Goal: Task Accomplishment & Management: Manage account settings

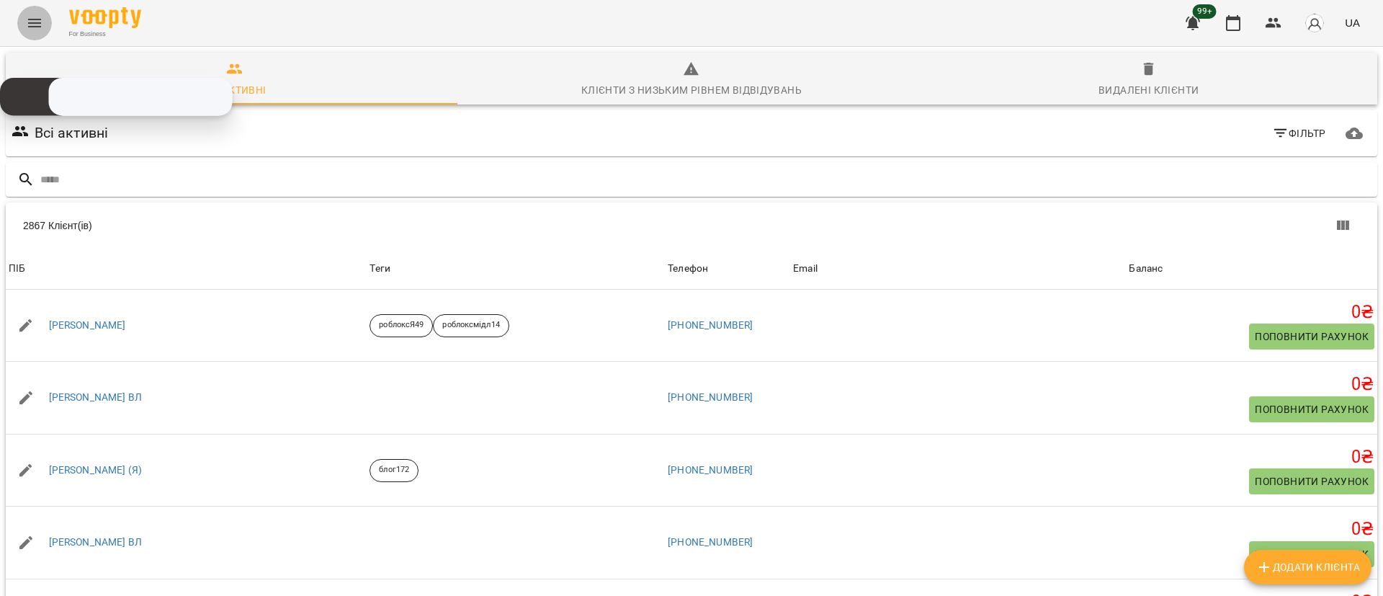
click at [48, 27] on button "Menu" at bounding box center [34, 23] width 35 height 35
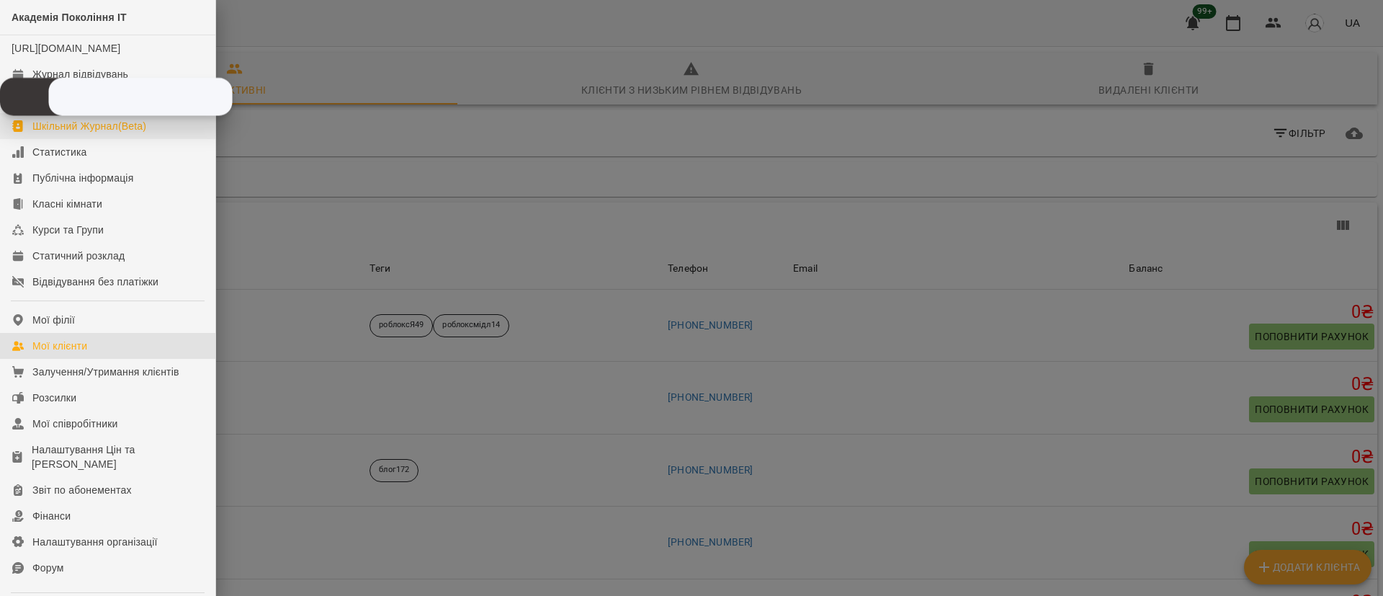
drag, startPoint x: 83, startPoint y: 111, endPoint x: 102, endPoint y: 137, distance: 32.0
click at [0, 0] on div "Скопійовано в буфер обміну 1 2 ABC 3 DEF 4 GHI 5 JKL 6 MNO 7 PQRS 8 TUV 9 WXYZ …" at bounding box center [0, 0] width 0 height 0
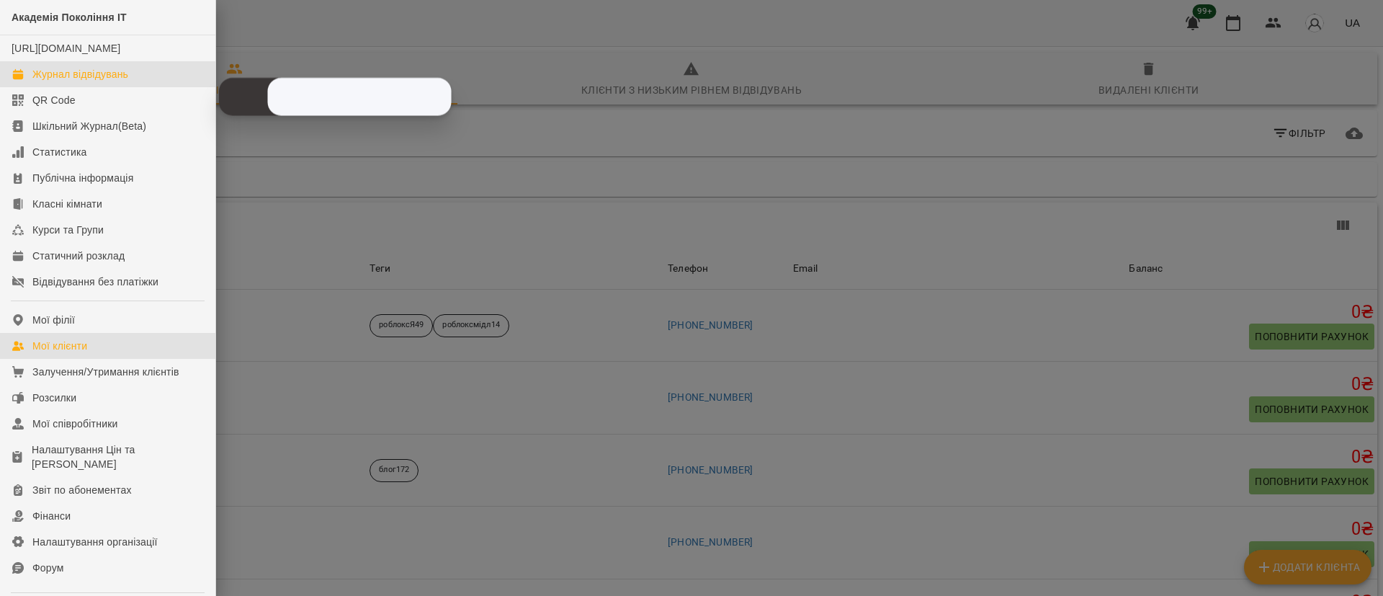
click at [79, 87] on link "Журнал відвідувань" at bounding box center [107, 74] width 215 height 26
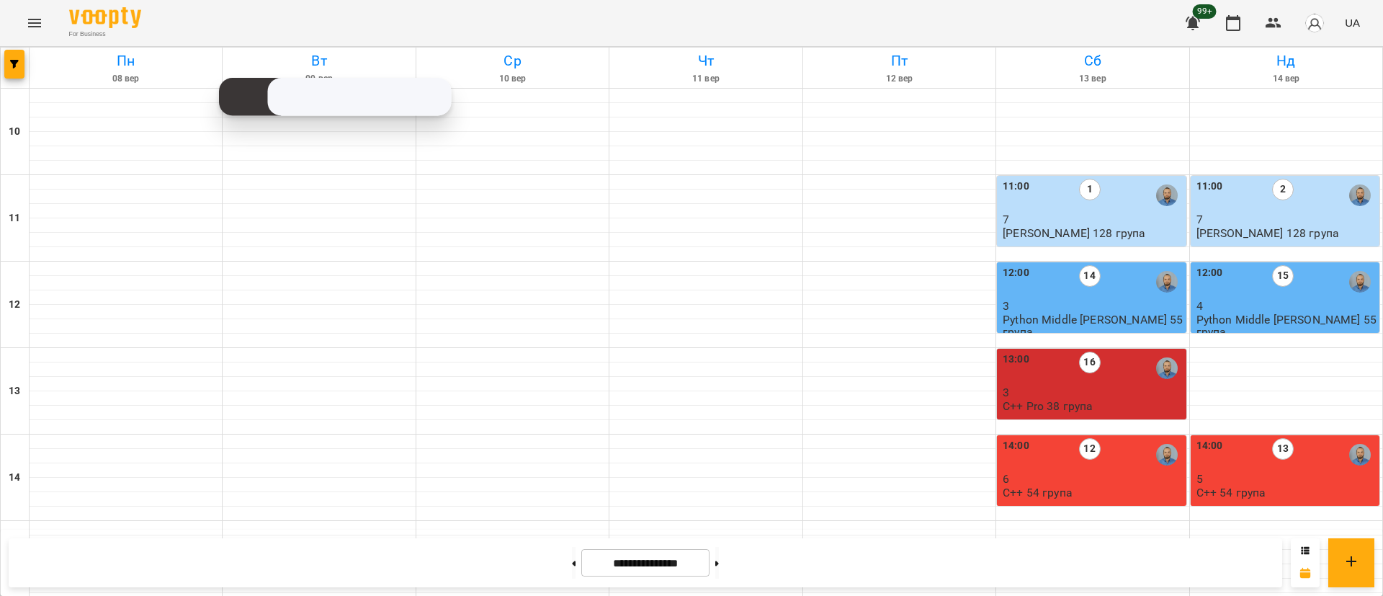
click at [3, 69] on div at bounding box center [15, 68] width 29 height 40
click at [22, 62] on span "button" at bounding box center [14, 64] width 20 height 9
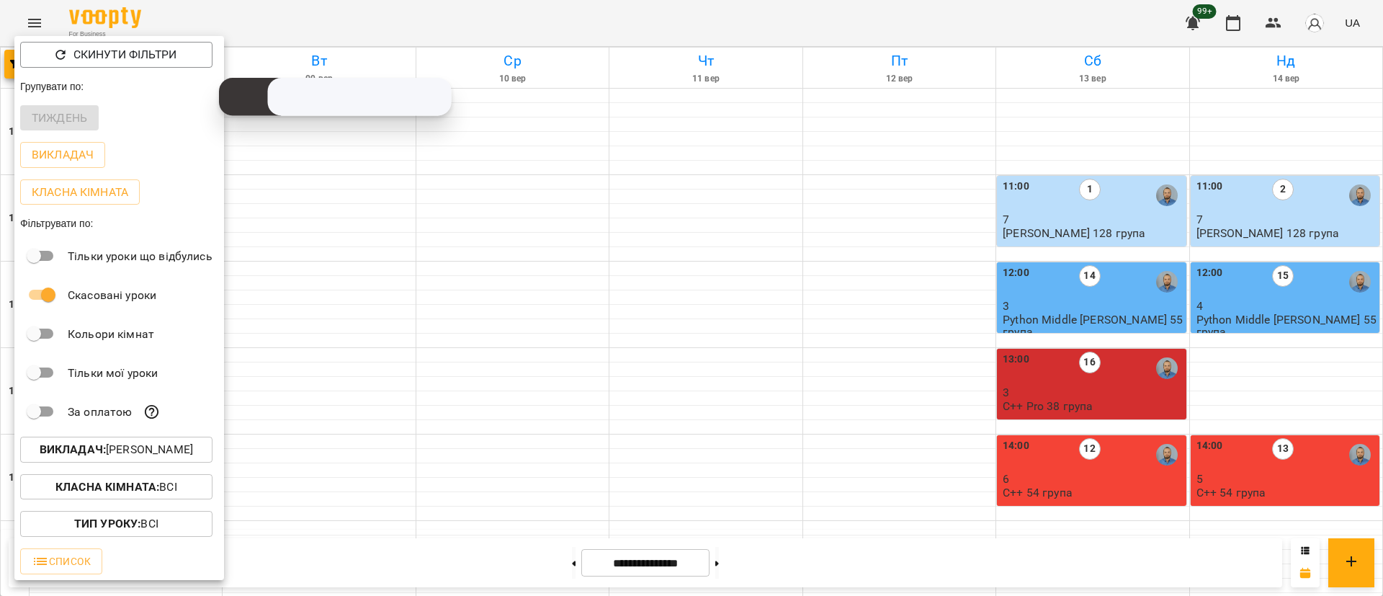
click at [125, 452] on p "Викладач : [PERSON_NAME]" at bounding box center [116, 449] width 153 height 17
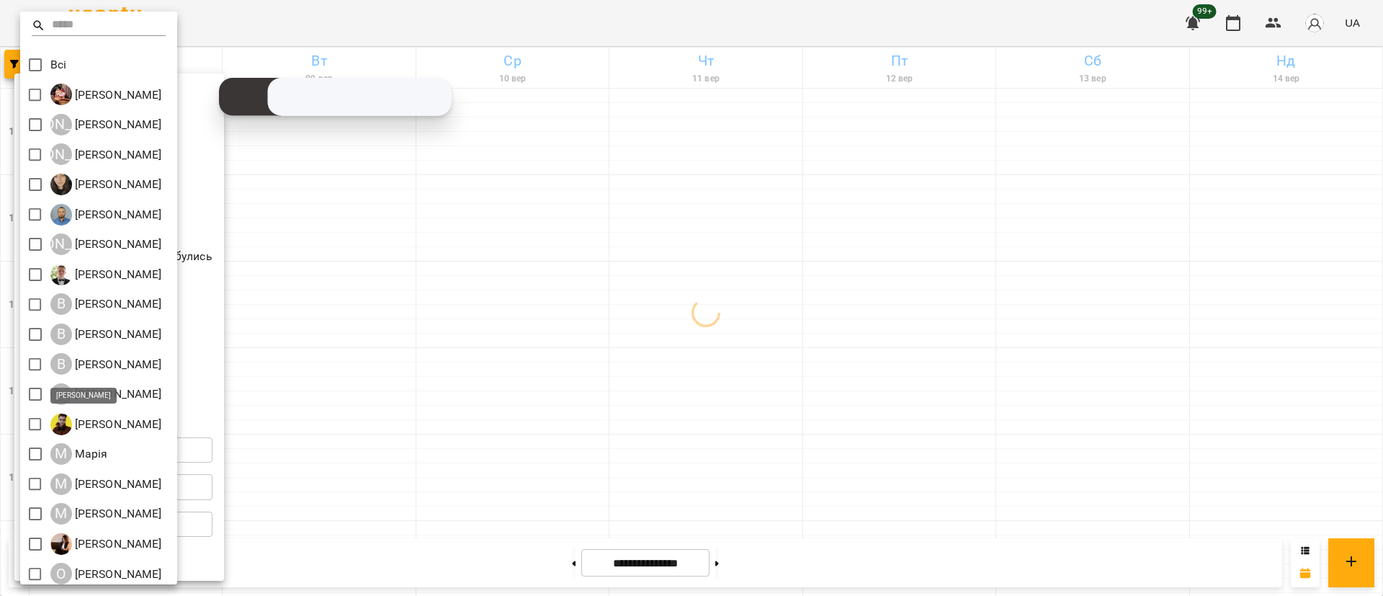
scroll to position [127, 0]
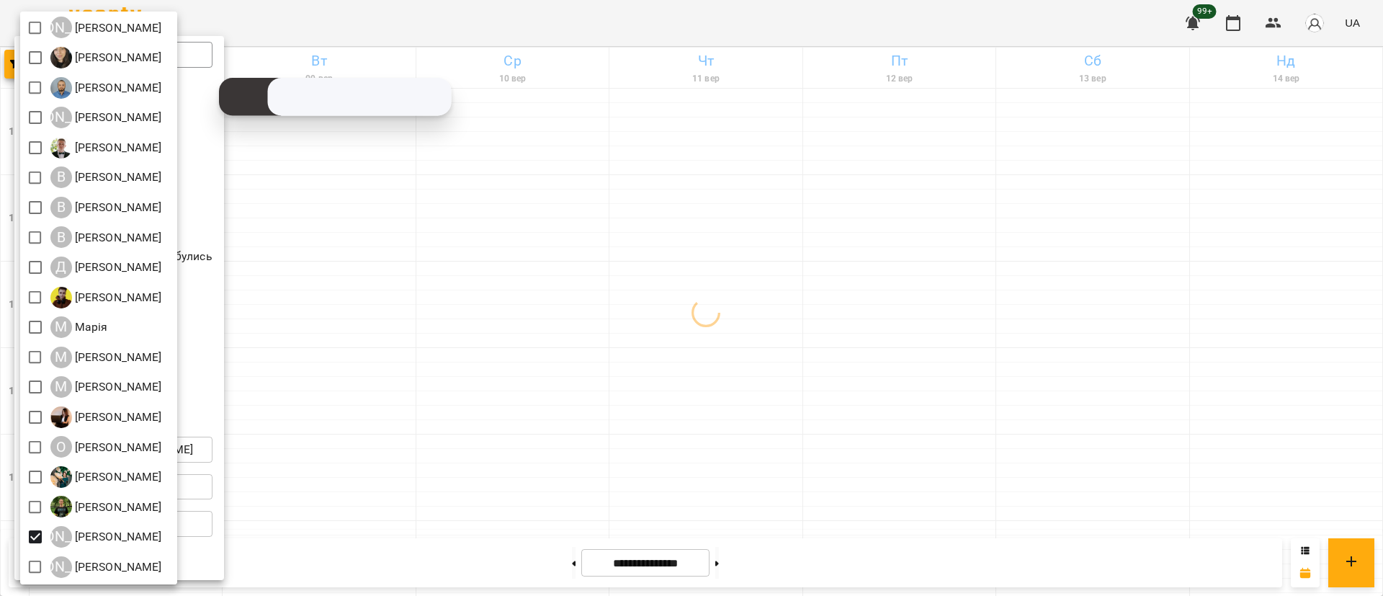
click at [434, 402] on div at bounding box center [691, 298] width 1383 height 596
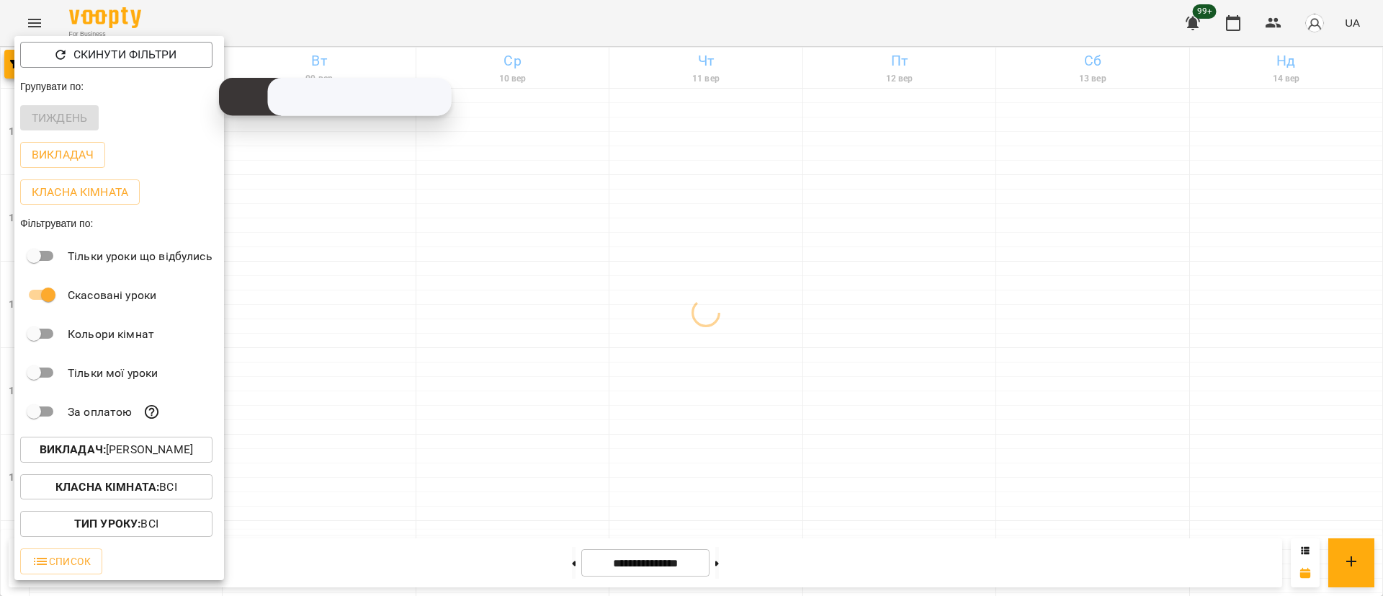
click at [434, 402] on div at bounding box center [691, 298] width 1383 height 596
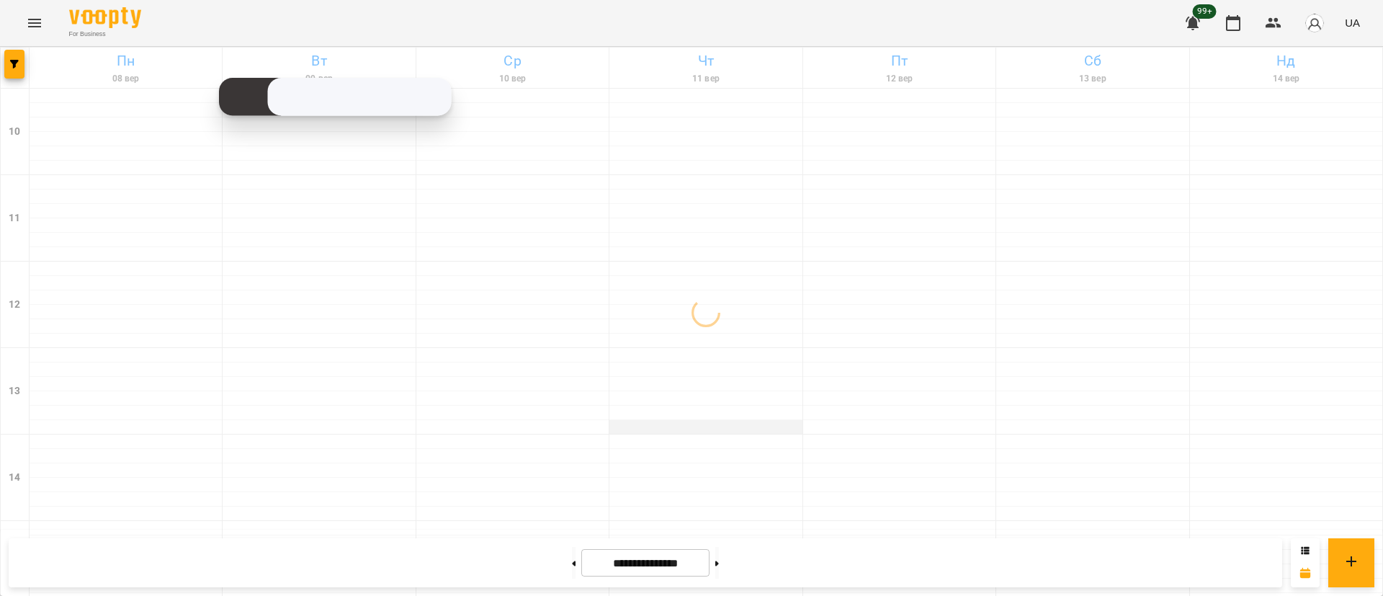
scroll to position [682, 0]
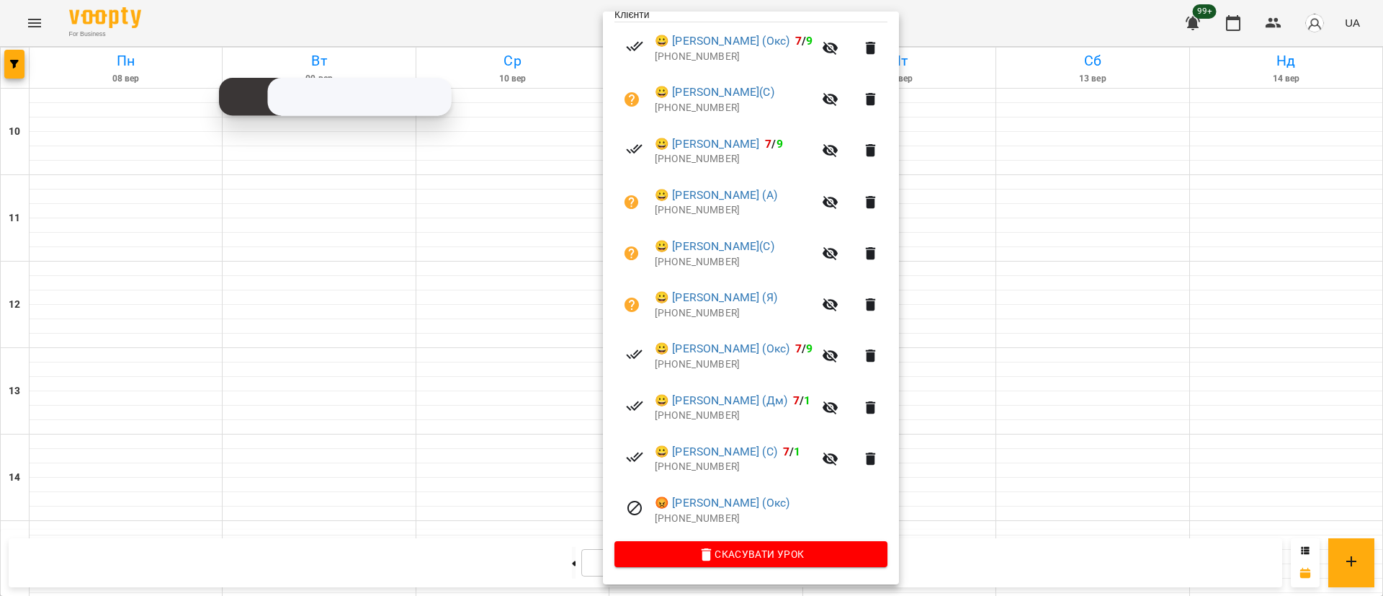
scroll to position [0, 0]
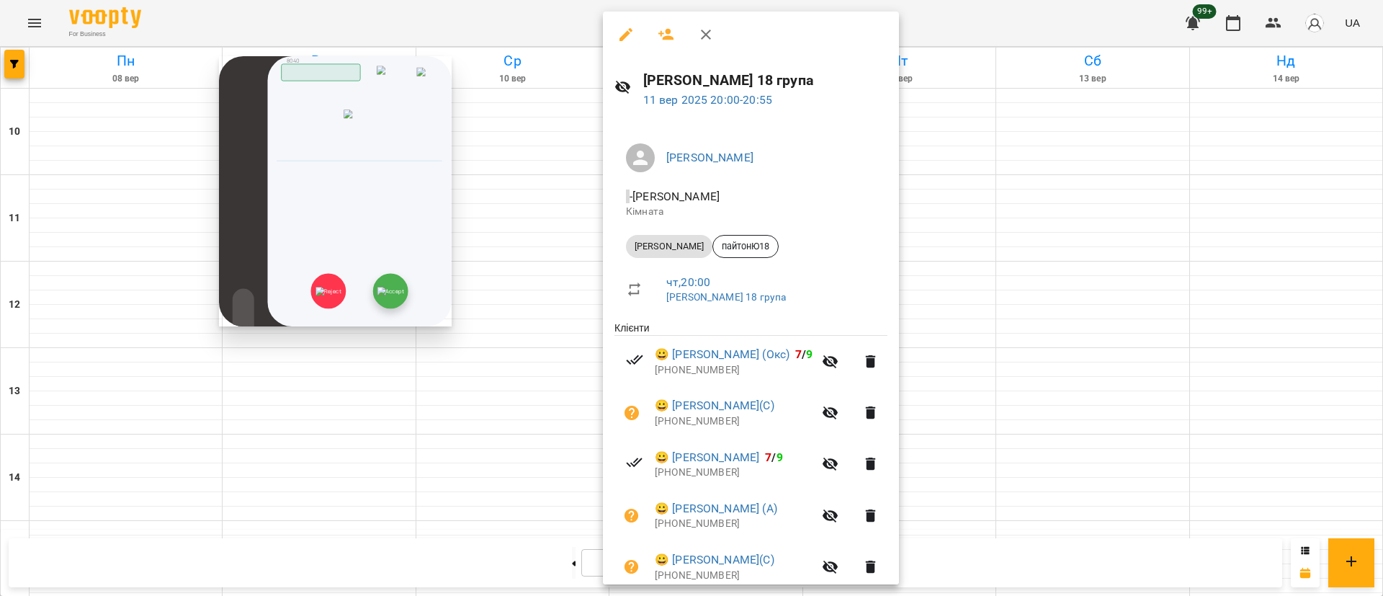
click at [384, 295] on img at bounding box center [390, 291] width 27 height 9
click at [354, 276] on div "Відхилити" at bounding box center [335, 285] width 49 height 48
click at [377, 287] on img at bounding box center [390, 291] width 27 height 9
